Goal: Task Accomplishment & Management: Manage account settings

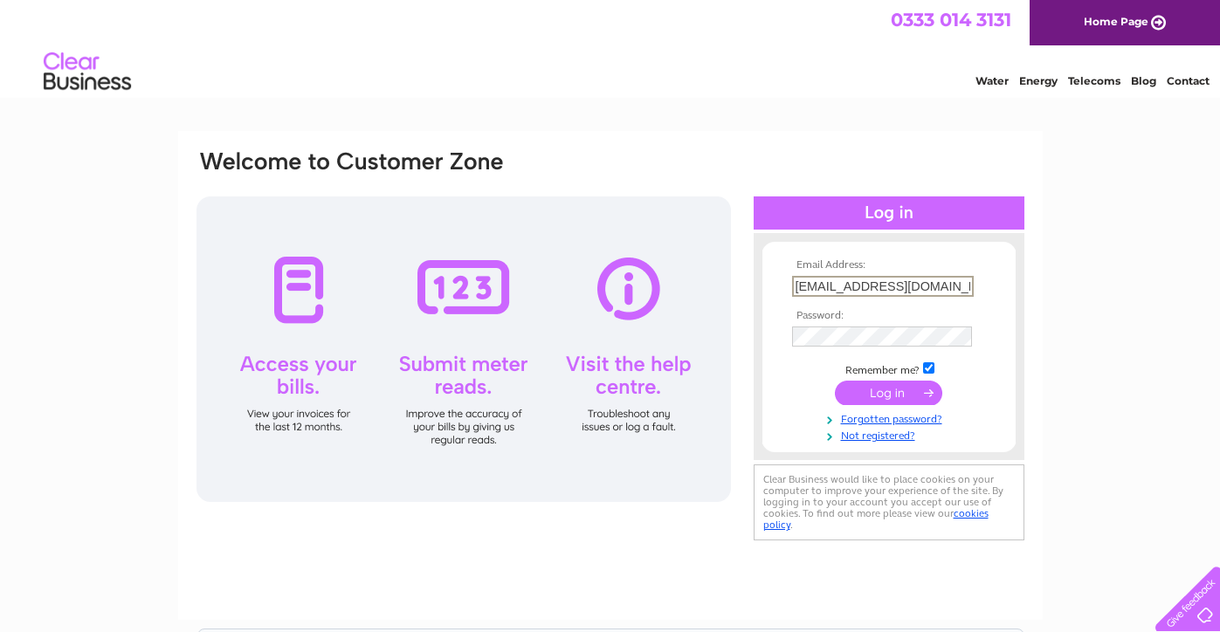
type input "info@irvingspeakperformancegym.com"
click at [866, 387] on input "submit" at bounding box center [888, 393] width 107 height 24
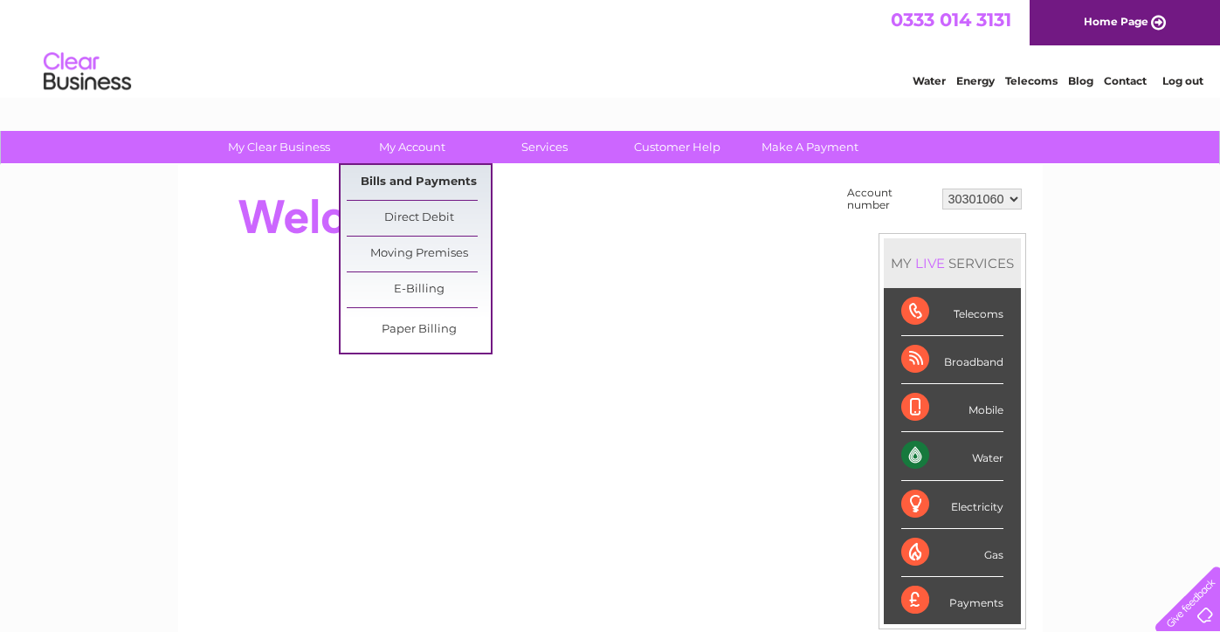
click at [407, 176] on link "Bills and Payments" at bounding box center [419, 182] width 144 height 35
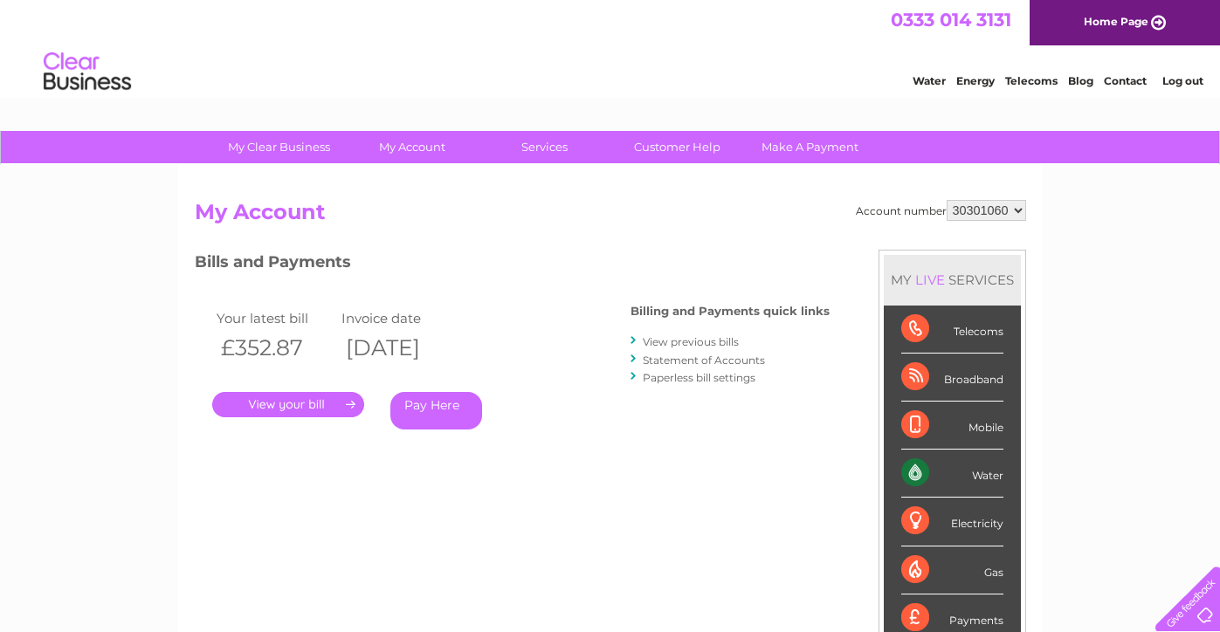
click at [670, 342] on link "View previous bills" at bounding box center [691, 341] width 96 height 13
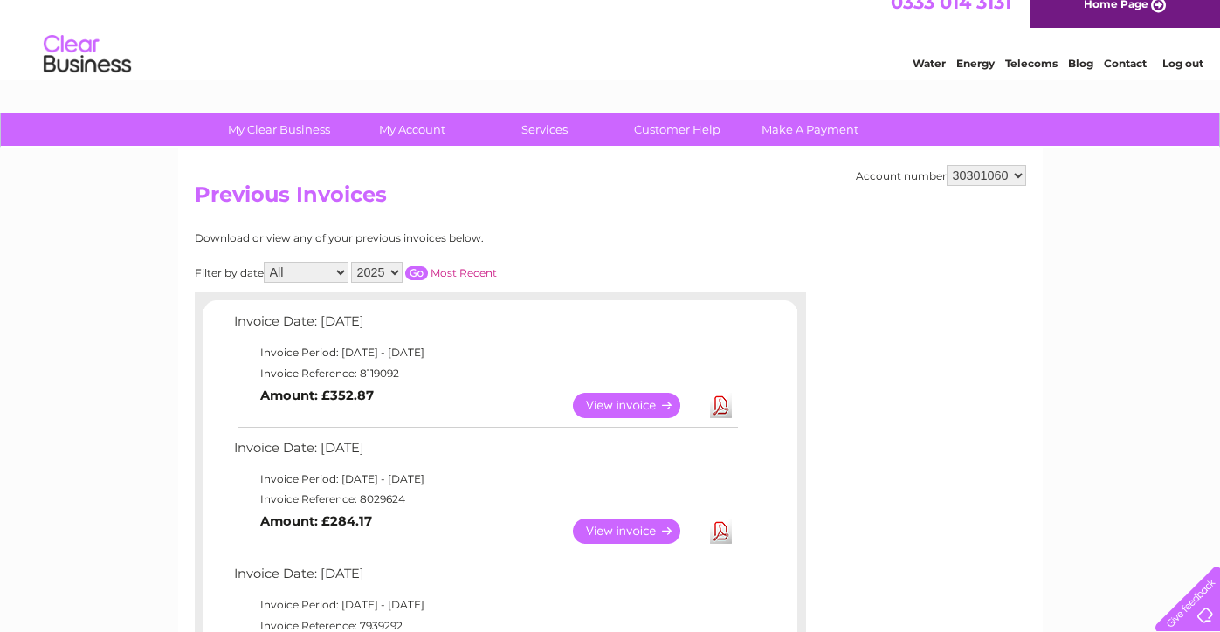
scroll to position [43, 0]
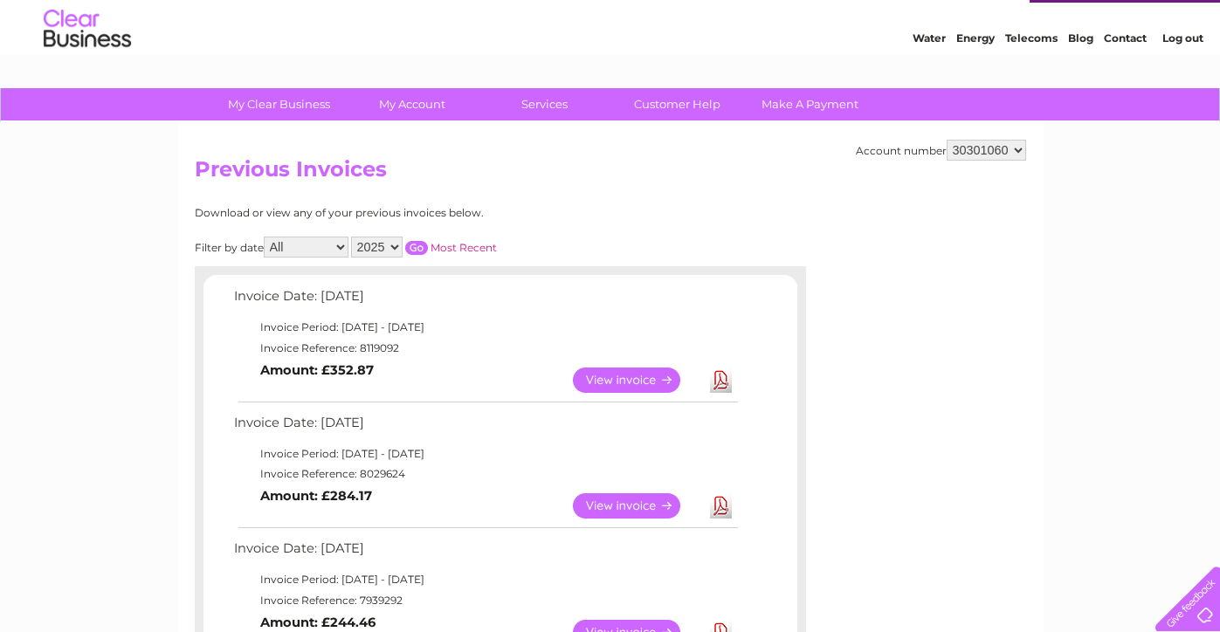
click at [619, 381] on link "View" at bounding box center [637, 380] width 128 height 25
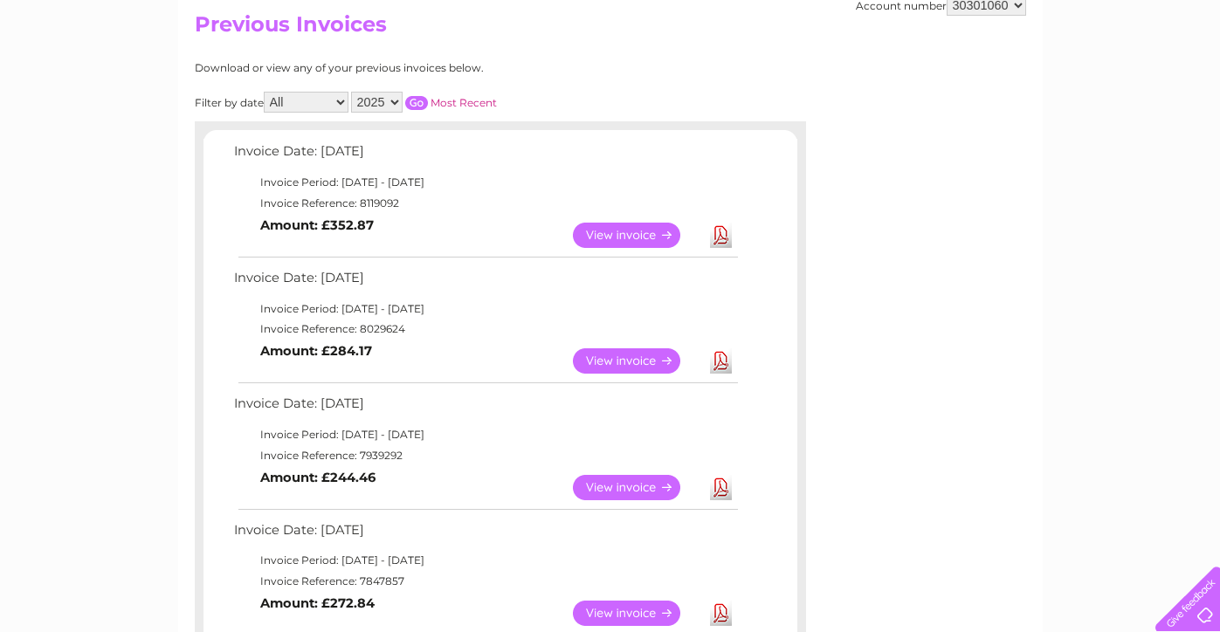
scroll to position [191, 0]
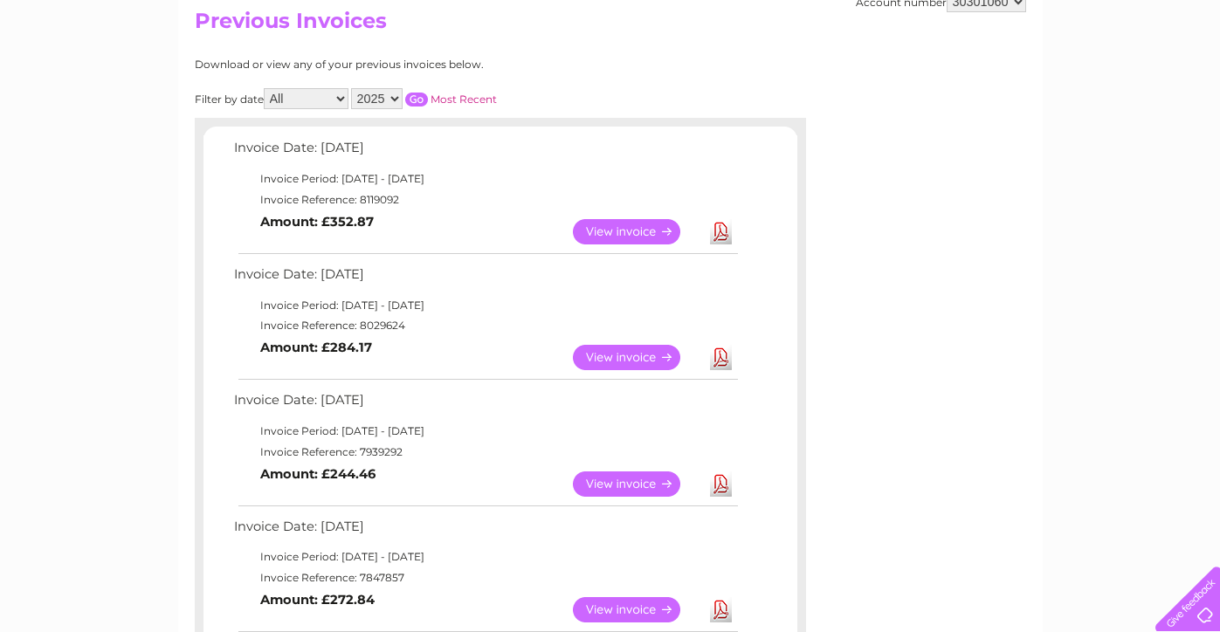
click at [651, 231] on link "View" at bounding box center [637, 231] width 128 height 25
click at [622, 345] on link "View" at bounding box center [637, 357] width 128 height 25
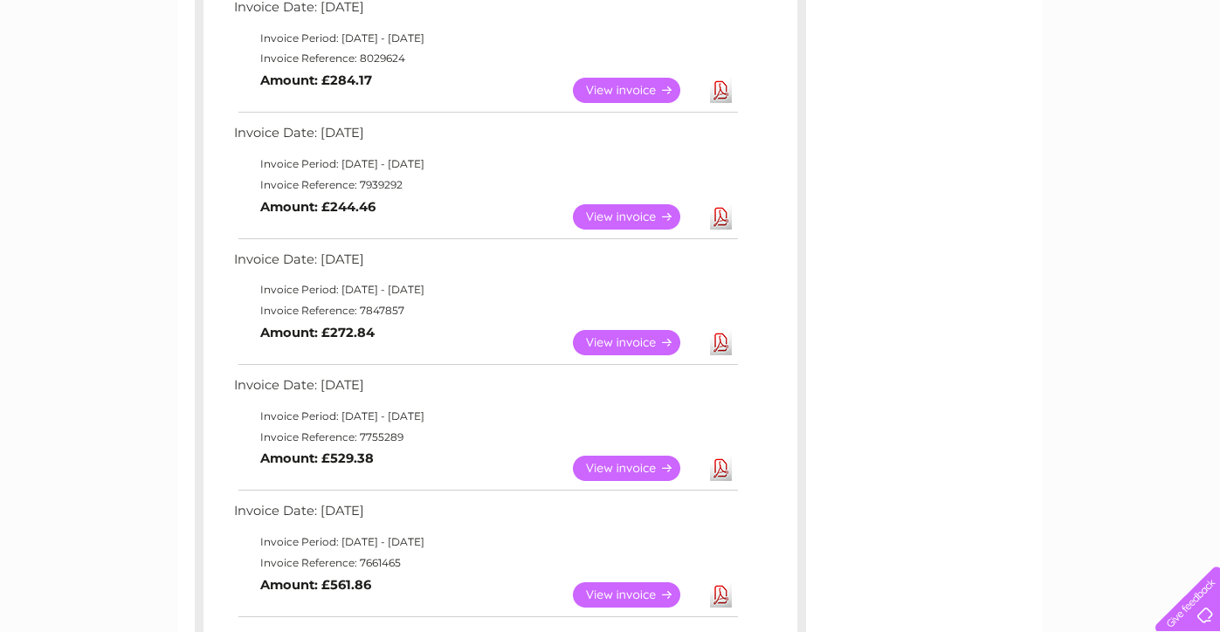
scroll to position [477, 0]
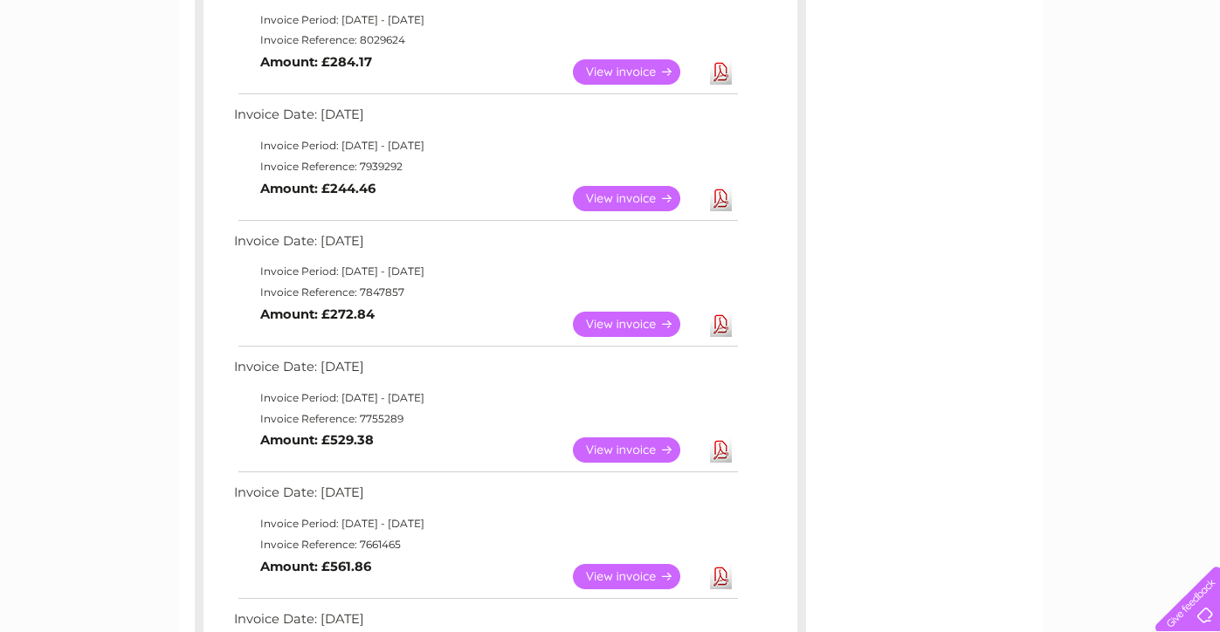
click at [615, 438] on link "View" at bounding box center [637, 450] width 128 height 25
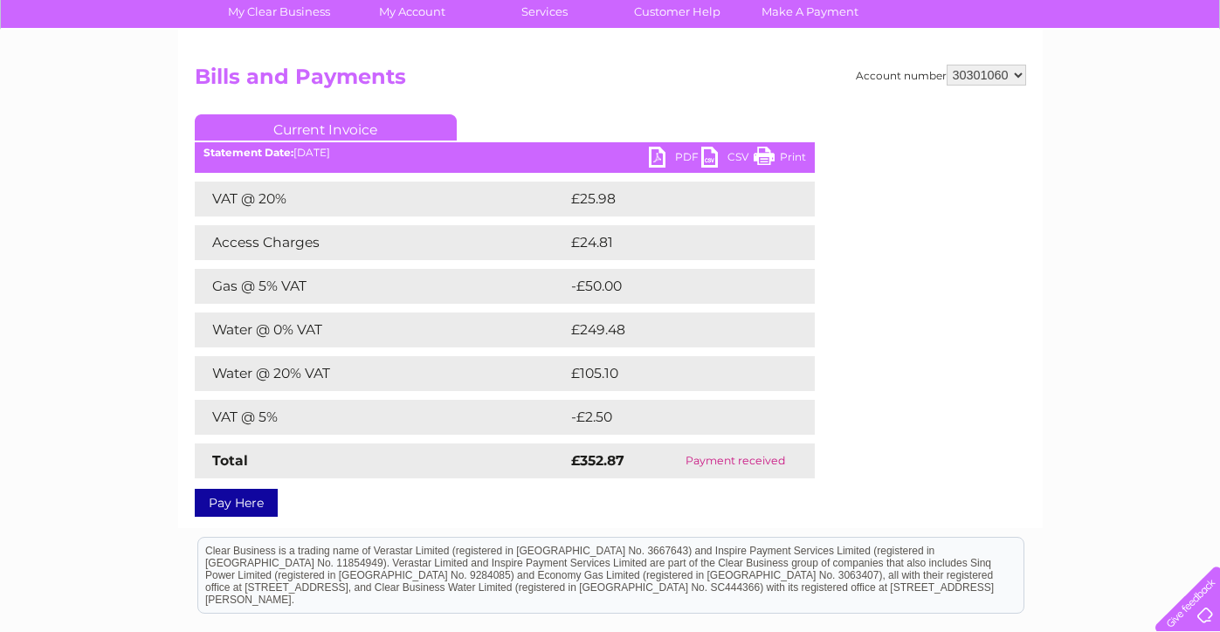
scroll to position [132, 0]
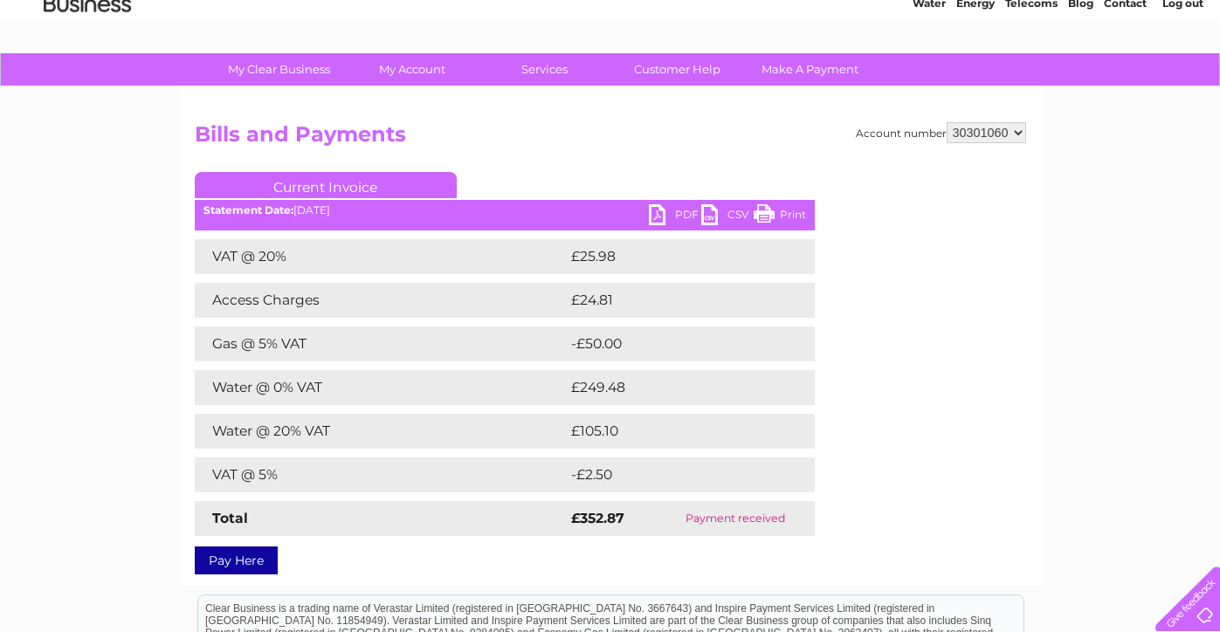
scroll to position [79, 0]
